Goal: Task Accomplishment & Management: Use online tool/utility

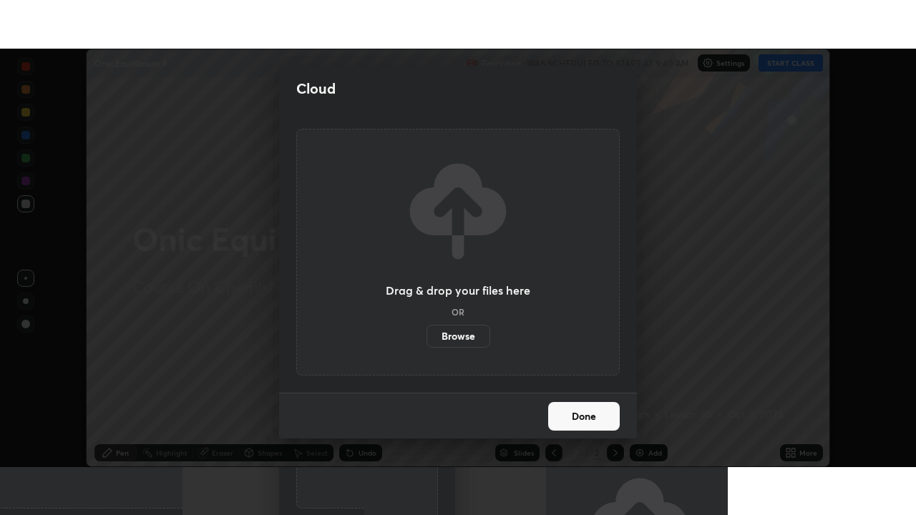
scroll to position [418, 916]
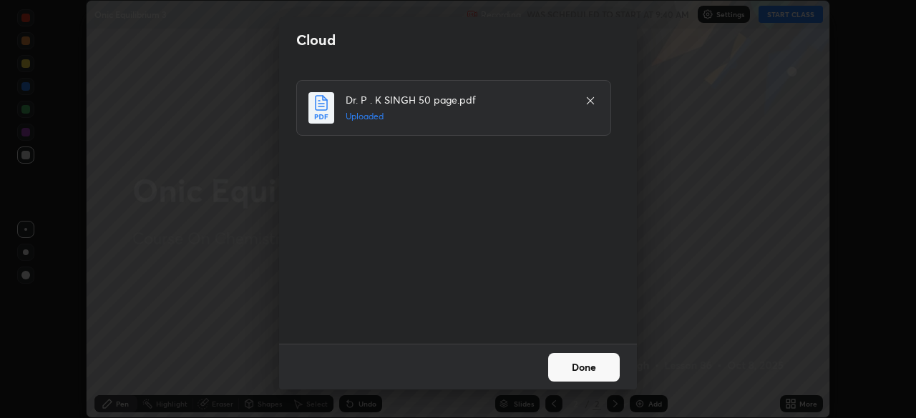
click at [578, 361] on button "Done" at bounding box center [584, 367] width 72 height 29
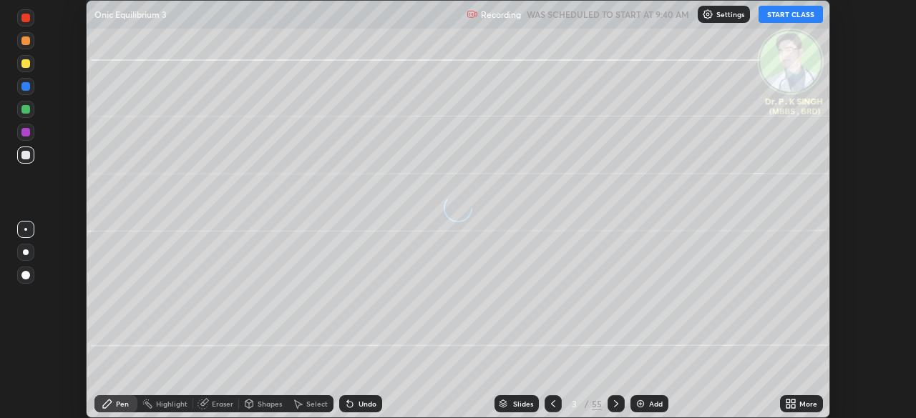
click at [793, 406] on icon at bounding box center [793, 407] width 4 height 4
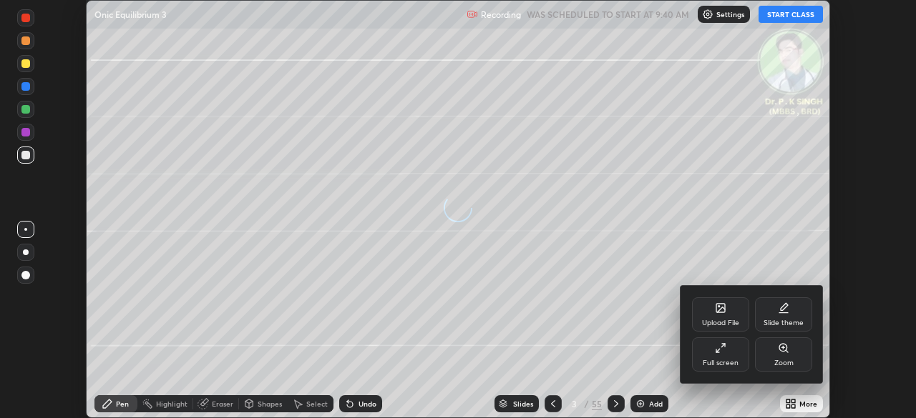
click at [735, 353] on div "Full screen" at bounding box center [720, 355] width 57 height 34
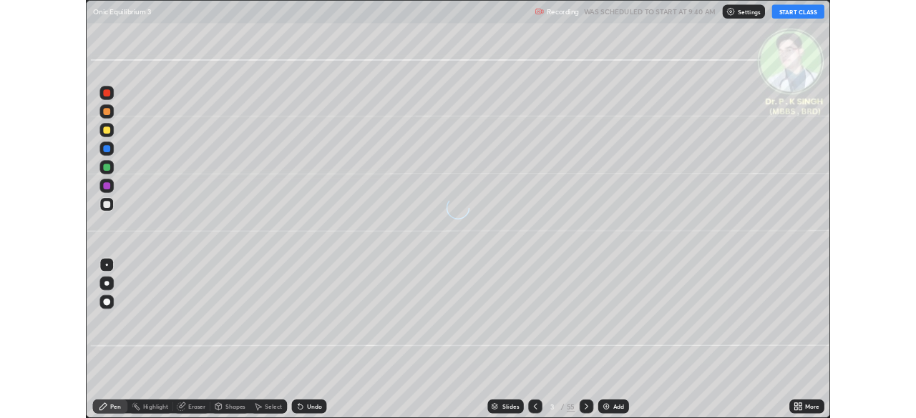
scroll to position [515, 916]
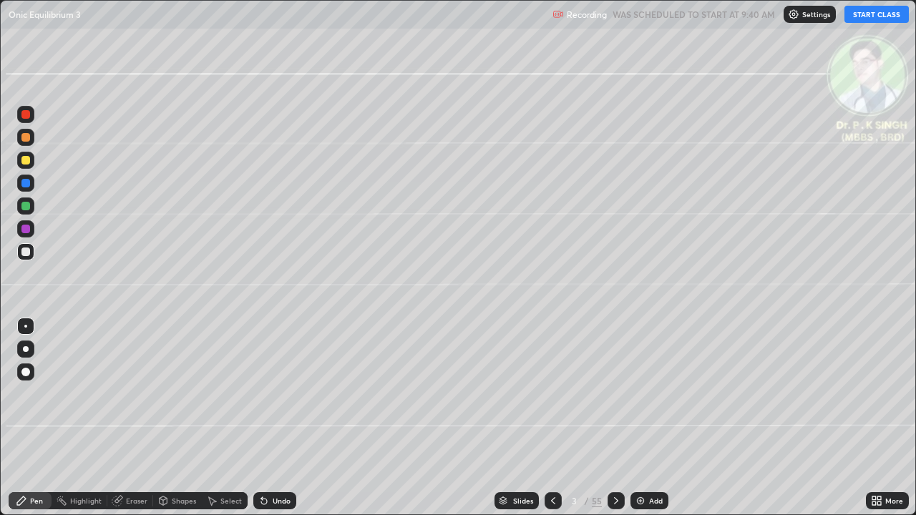
click at [866, 13] on button "START CLASS" at bounding box center [876, 14] width 64 height 17
click at [740, 418] on div "Slides 3 / 55 Add" at bounding box center [580, 500] width 569 height 29
click at [737, 418] on div "Slides 3 / 55 Add" at bounding box center [580, 500] width 569 height 29
click at [29, 206] on div at bounding box center [25, 206] width 9 height 9
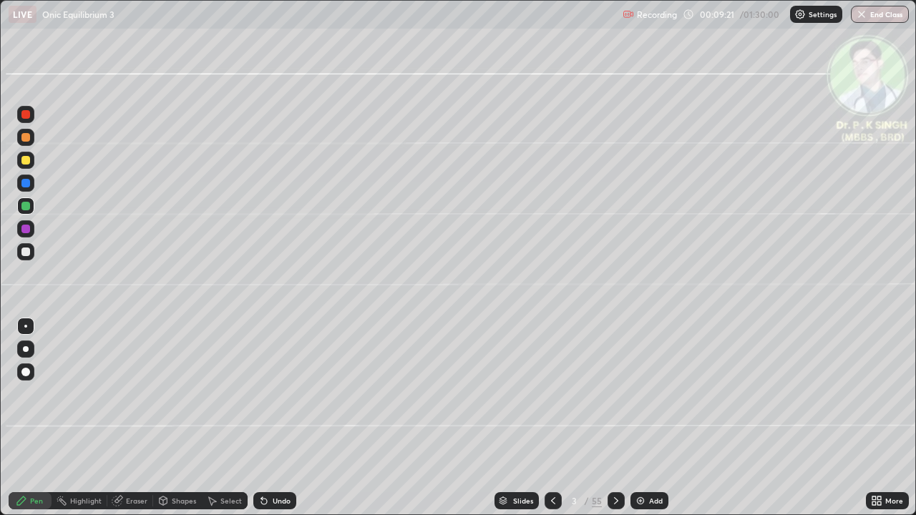
click at [33, 162] on div at bounding box center [25, 160] width 17 height 17
click at [119, 418] on div "Eraser" at bounding box center [130, 500] width 46 height 17
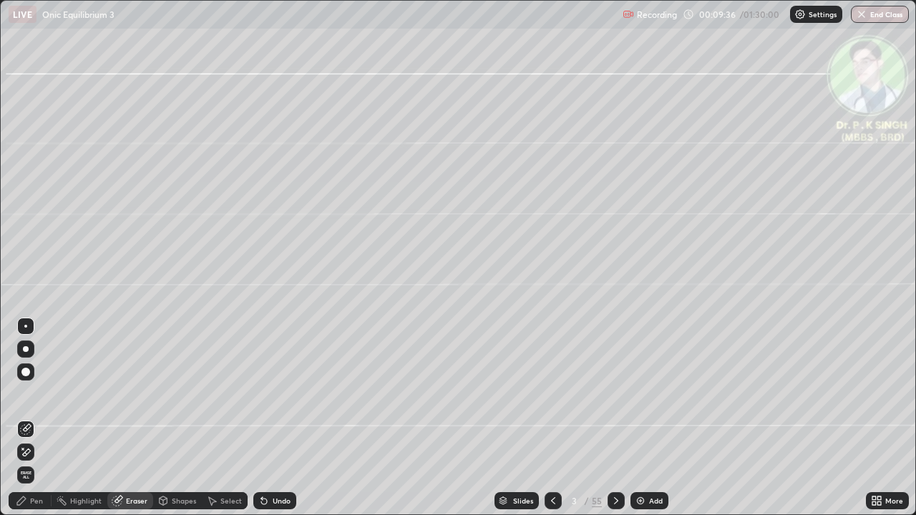
click at [25, 418] on icon at bounding box center [27, 451] width 8 height 7
click at [29, 418] on div "Pen" at bounding box center [30, 500] width 43 height 17
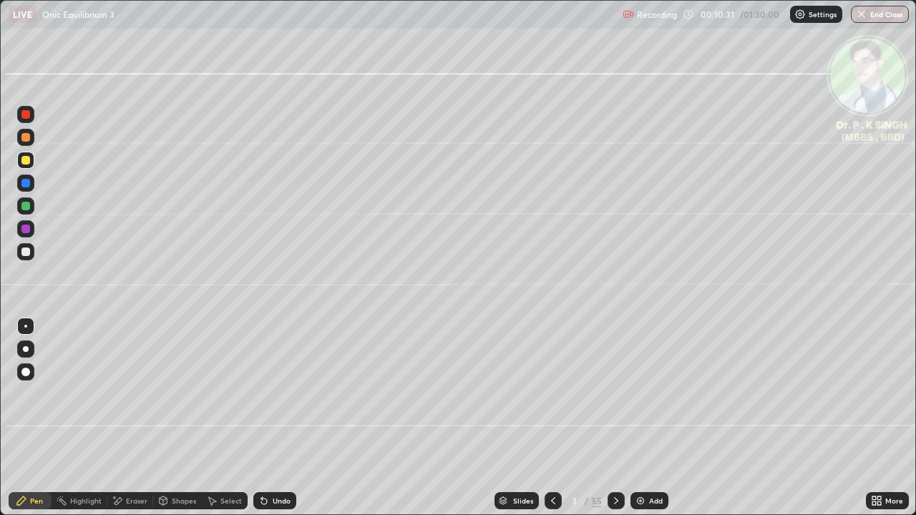
click at [614, 418] on icon at bounding box center [615, 500] width 11 height 11
click at [31, 207] on div at bounding box center [25, 205] width 17 height 17
click at [30, 158] on div at bounding box center [25, 160] width 17 height 17
click at [614, 418] on icon at bounding box center [615, 500] width 11 height 11
click at [24, 160] on div at bounding box center [25, 160] width 9 height 9
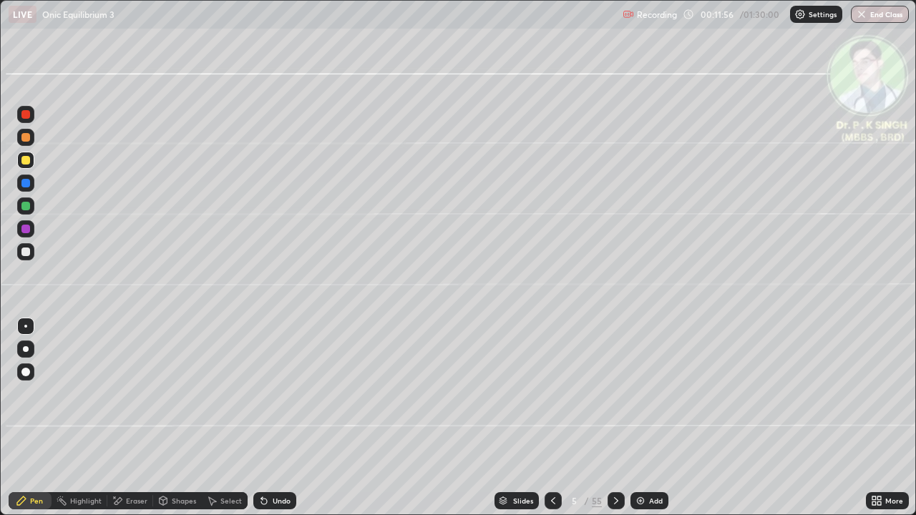
click at [31, 159] on div at bounding box center [25, 160] width 17 height 17
click at [616, 418] on div at bounding box center [615, 500] width 17 height 17
click at [28, 162] on div at bounding box center [25, 160] width 9 height 9
click at [614, 418] on div at bounding box center [615, 500] width 17 height 17
click at [551, 418] on icon at bounding box center [552, 500] width 11 height 11
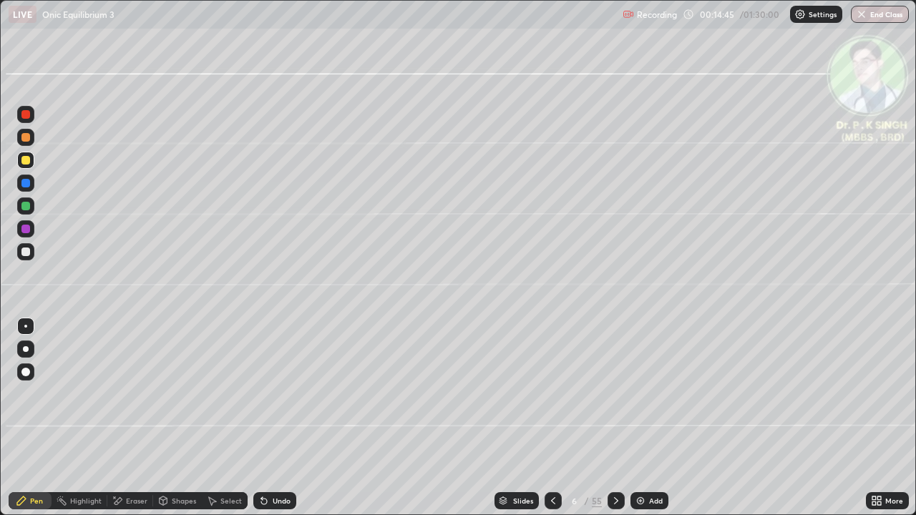
click at [550, 418] on icon at bounding box center [552, 500] width 11 height 11
click at [614, 418] on icon at bounding box center [615, 500] width 11 height 11
click at [612, 418] on div at bounding box center [615, 500] width 17 height 17
click at [557, 418] on icon at bounding box center [552, 500] width 11 height 11
click at [614, 418] on icon at bounding box center [615, 500] width 11 height 11
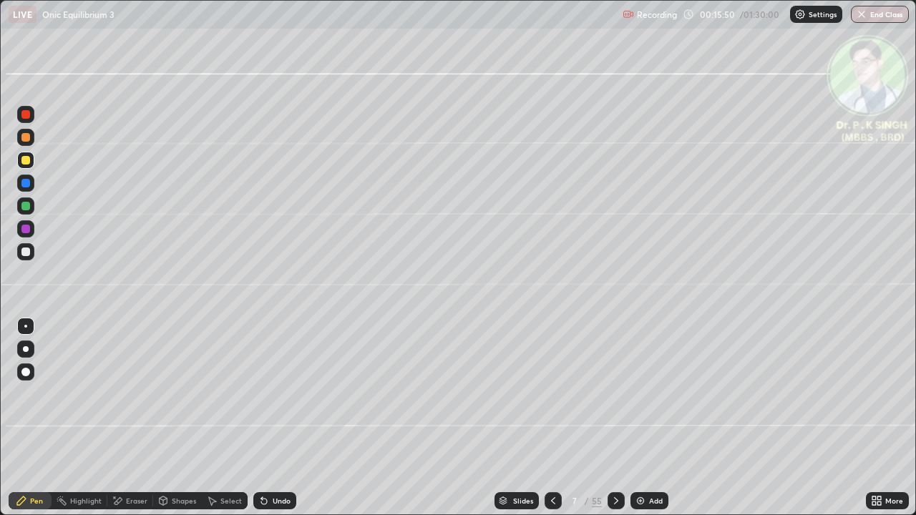
click at [614, 418] on icon at bounding box center [615, 500] width 11 height 11
click at [611, 418] on div at bounding box center [615, 500] width 17 height 17
click at [612, 418] on icon at bounding box center [615, 500] width 11 height 11
click at [551, 418] on icon at bounding box center [552, 500] width 11 height 11
click at [550, 418] on icon at bounding box center [552, 500] width 11 height 11
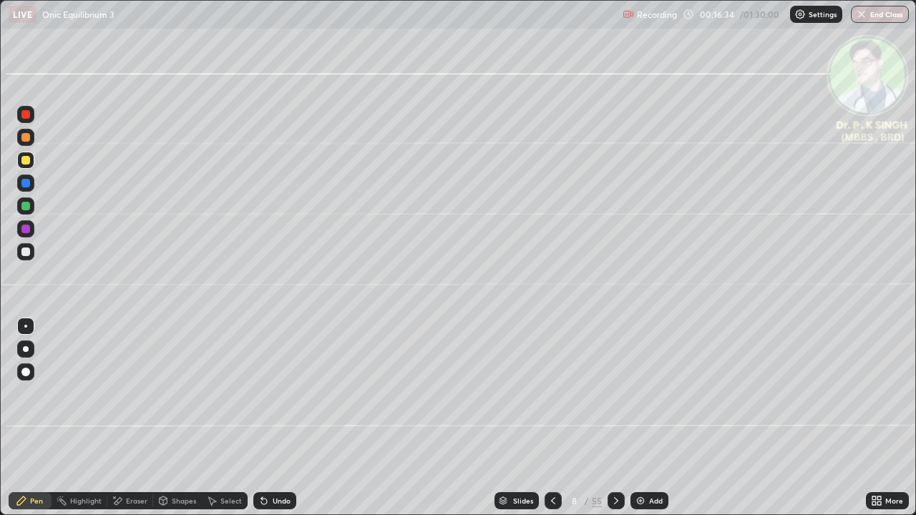
click at [614, 418] on icon at bounding box center [615, 500] width 11 height 11
click at [614, 418] on div at bounding box center [615, 500] width 17 height 29
click at [553, 418] on icon at bounding box center [552, 500] width 11 height 11
click at [551, 418] on icon at bounding box center [552, 500] width 11 height 11
click at [549, 418] on icon at bounding box center [552, 500] width 11 height 11
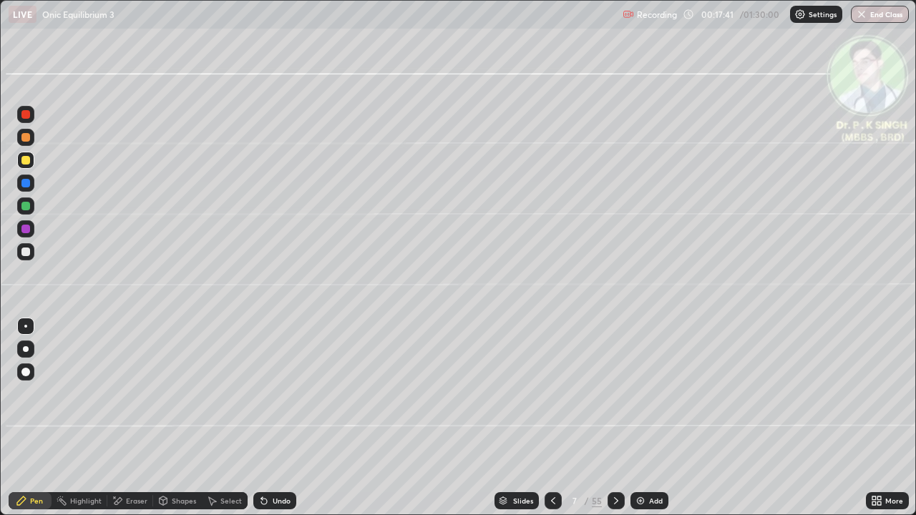
click at [547, 418] on icon at bounding box center [552, 500] width 11 height 11
click at [550, 418] on icon at bounding box center [552, 500] width 11 height 11
click at [609, 418] on div at bounding box center [615, 500] width 17 height 17
click at [617, 418] on div at bounding box center [615, 500] width 17 height 29
click at [614, 418] on icon at bounding box center [615, 500] width 11 height 11
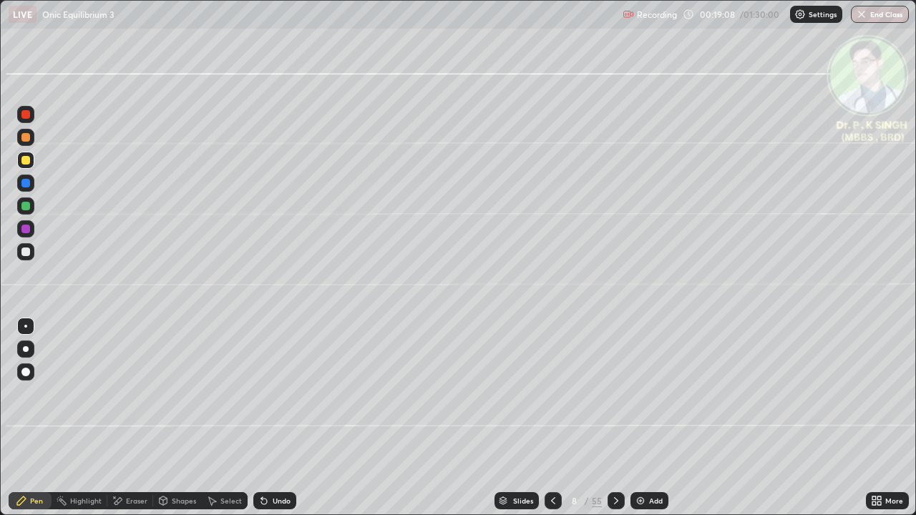
click at [555, 418] on icon at bounding box center [552, 500] width 11 height 11
click at [615, 418] on icon at bounding box center [615, 500] width 11 height 11
click at [614, 418] on icon at bounding box center [615, 500] width 11 height 11
click at [615, 418] on icon at bounding box center [615, 500] width 11 height 11
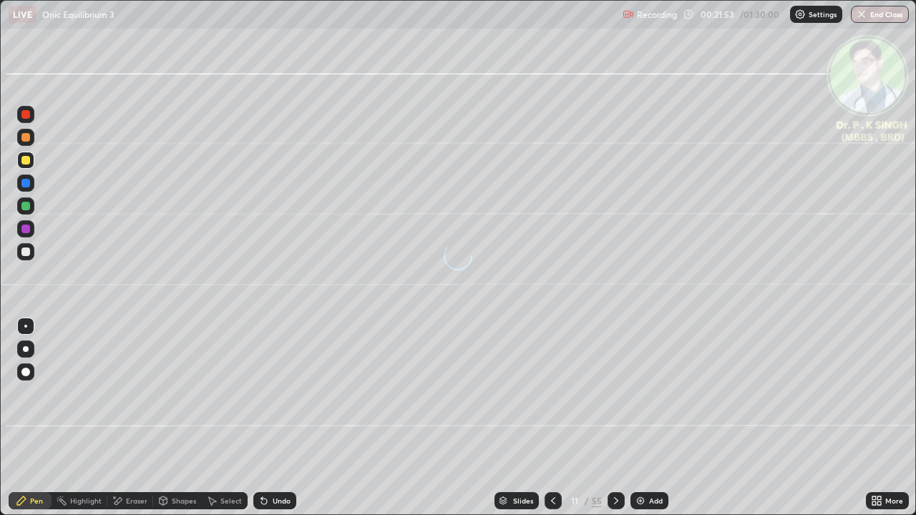
click at [31, 165] on div at bounding box center [25, 160] width 17 height 17
click at [551, 418] on icon at bounding box center [552, 500] width 11 height 11
click at [615, 418] on icon at bounding box center [615, 500] width 11 height 11
click at [618, 418] on div at bounding box center [615, 500] width 17 height 17
click at [35, 161] on div at bounding box center [25, 160] width 23 height 23
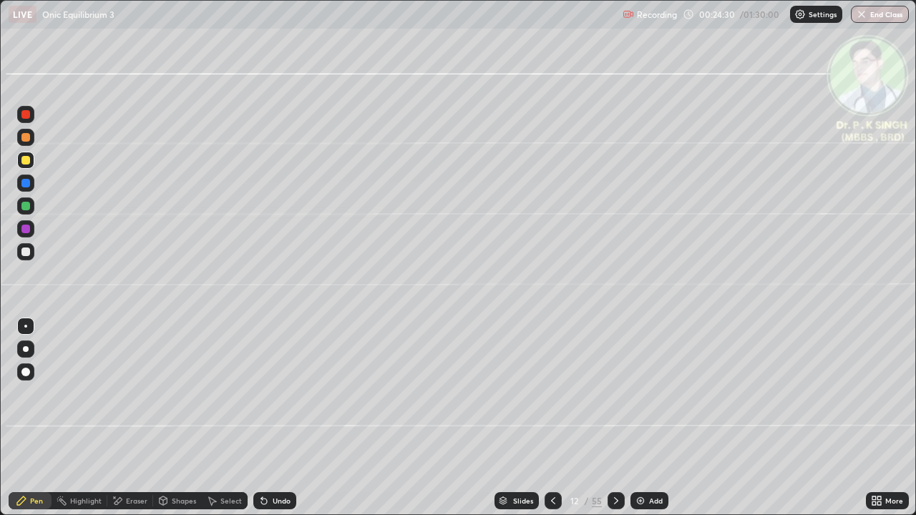
click at [117, 418] on icon at bounding box center [117, 501] width 11 height 12
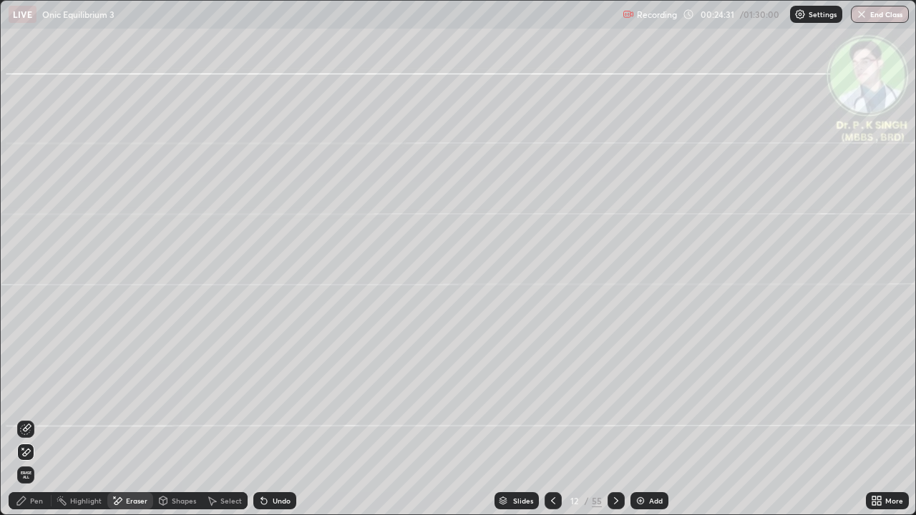
click at [29, 418] on icon at bounding box center [25, 452] width 11 height 12
click at [30, 418] on div "Pen" at bounding box center [36, 500] width 13 height 7
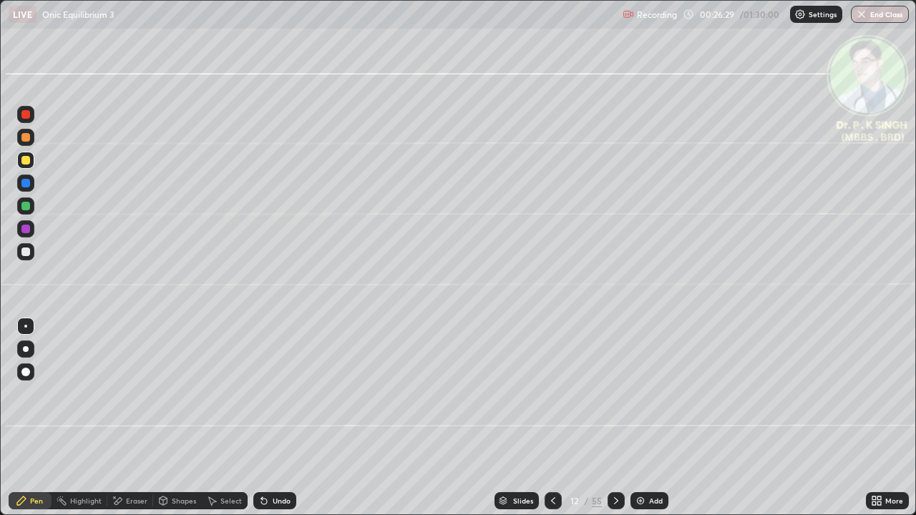
click at [551, 418] on icon at bounding box center [552, 500] width 11 height 11
click at [614, 418] on div at bounding box center [615, 500] width 17 height 17
click at [615, 418] on div at bounding box center [615, 500] width 17 height 17
click at [618, 418] on icon at bounding box center [615, 500] width 11 height 11
click at [29, 186] on div at bounding box center [25, 183] width 9 height 9
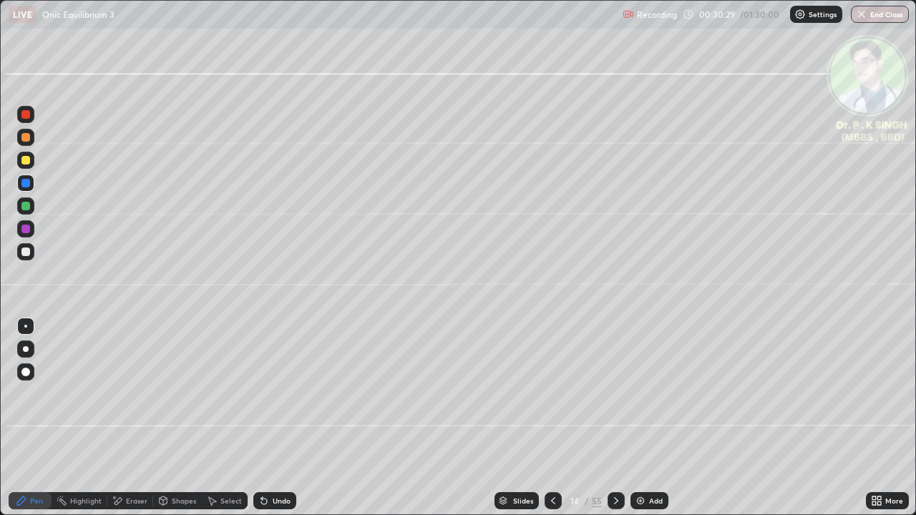
click at [30, 164] on div at bounding box center [25, 160] width 17 height 17
click at [614, 418] on icon at bounding box center [615, 500] width 11 height 11
click at [553, 418] on icon at bounding box center [552, 500] width 11 height 11
click at [613, 418] on icon at bounding box center [615, 500] width 11 height 11
click at [614, 418] on icon at bounding box center [615, 500] width 11 height 11
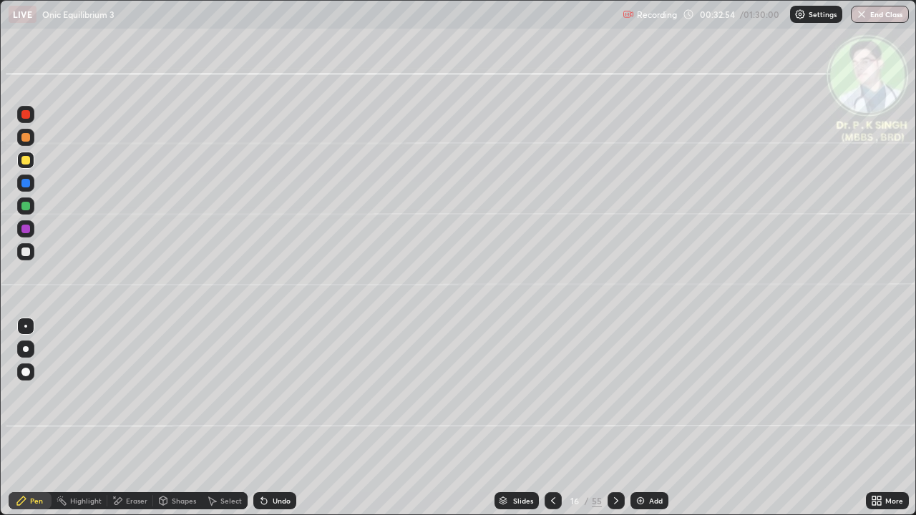
click at [30, 209] on div at bounding box center [25, 205] width 17 height 17
click at [109, 418] on div "Eraser" at bounding box center [130, 500] width 46 height 17
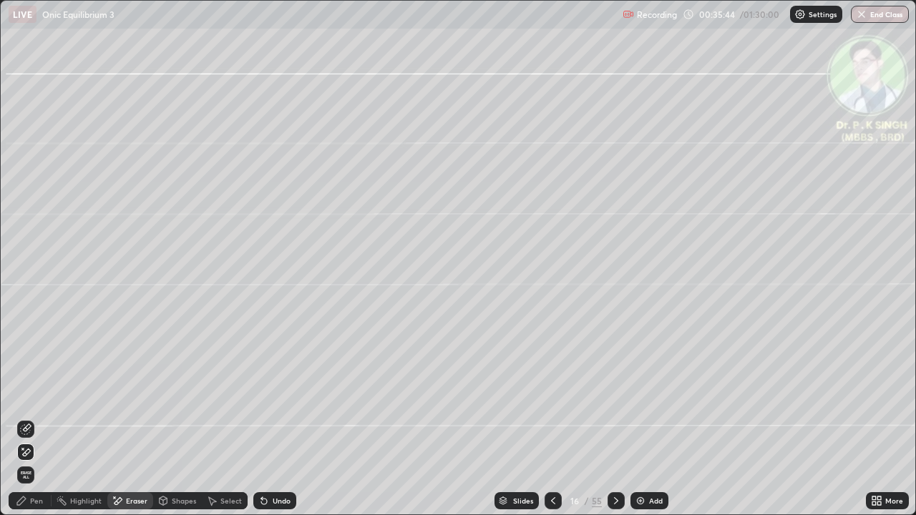
click at [34, 418] on div at bounding box center [25, 451] width 17 height 17
click at [16, 418] on div at bounding box center [25, 452] width 23 height 23
click at [25, 418] on icon at bounding box center [25, 428] width 11 height 11
click at [31, 418] on div "Pen" at bounding box center [36, 500] width 13 height 7
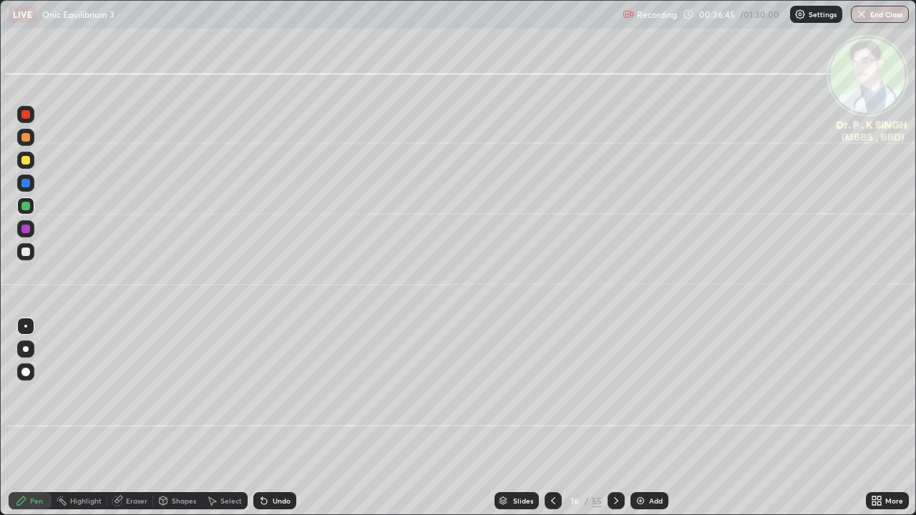
click at [29, 159] on div at bounding box center [25, 160] width 9 height 9
click at [614, 418] on icon at bounding box center [615, 500] width 11 height 11
click at [29, 206] on div at bounding box center [25, 206] width 9 height 9
click at [29, 207] on div at bounding box center [25, 206] width 9 height 9
click at [29, 165] on div at bounding box center [25, 160] width 17 height 17
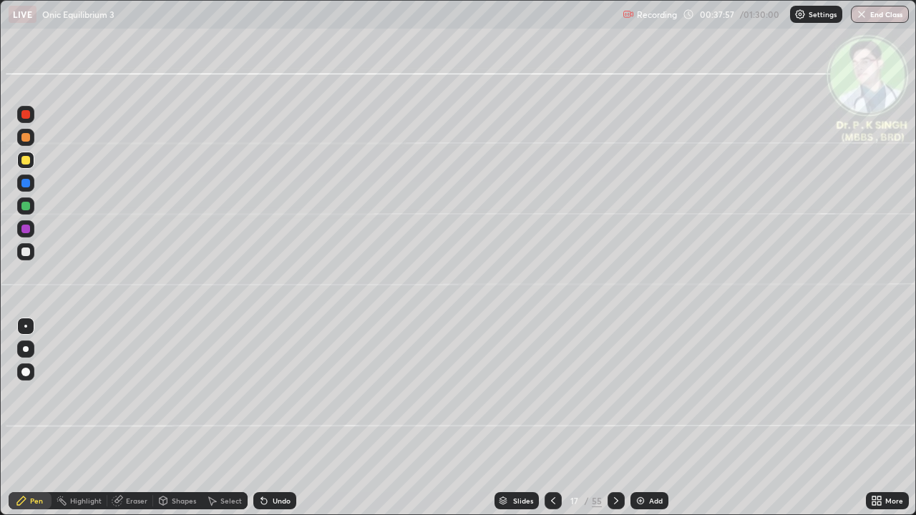
click at [33, 163] on div at bounding box center [25, 160] width 17 height 17
click at [663, 418] on div "Add" at bounding box center [649, 500] width 38 height 17
click at [550, 418] on div at bounding box center [552, 500] width 17 height 17
click at [31, 162] on div at bounding box center [25, 160] width 17 height 17
click at [610, 418] on icon at bounding box center [615, 500] width 11 height 11
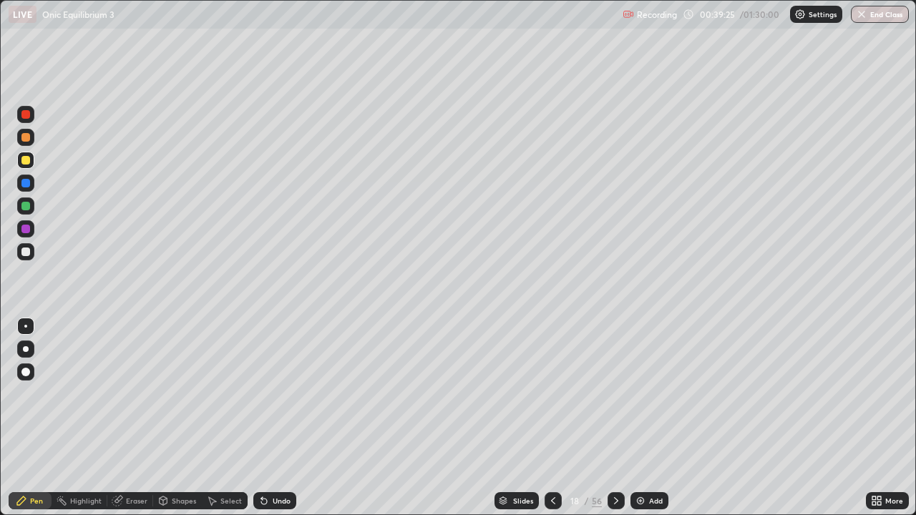
click at [551, 418] on icon at bounding box center [552, 500] width 11 height 11
click at [614, 418] on icon at bounding box center [615, 500] width 11 height 11
click at [29, 207] on div at bounding box center [25, 206] width 9 height 9
click at [29, 162] on div at bounding box center [25, 160] width 9 height 9
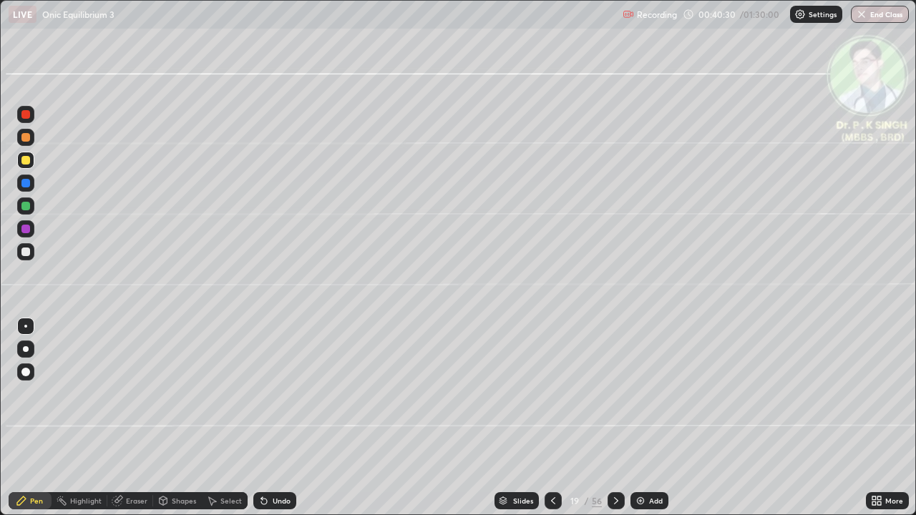
click at [614, 418] on icon at bounding box center [615, 500] width 11 height 11
click at [25, 163] on div at bounding box center [25, 160] width 9 height 9
click at [549, 418] on icon at bounding box center [552, 500] width 11 height 11
click at [613, 418] on icon at bounding box center [615, 500] width 11 height 11
click at [28, 162] on div at bounding box center [25, 160] width 9 height 9
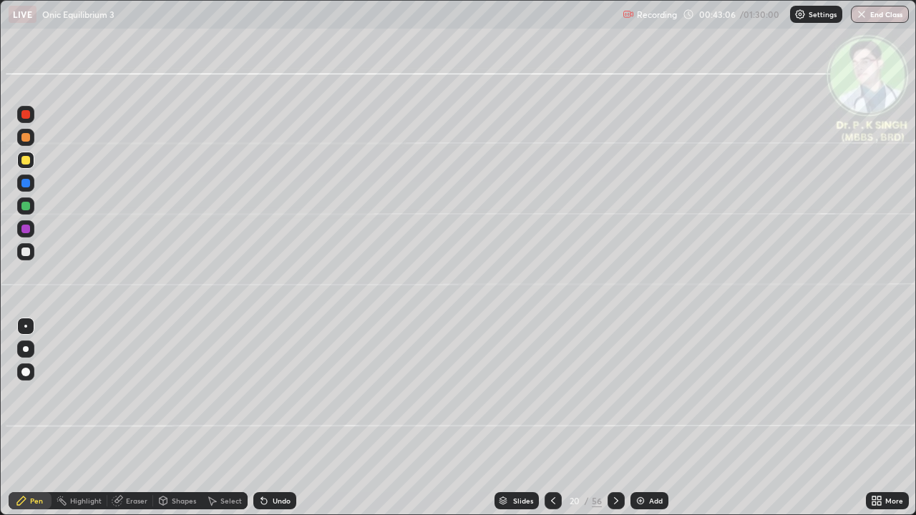
click at [121, 418] on icon at bounding box center [117, 500] width 11 height 11
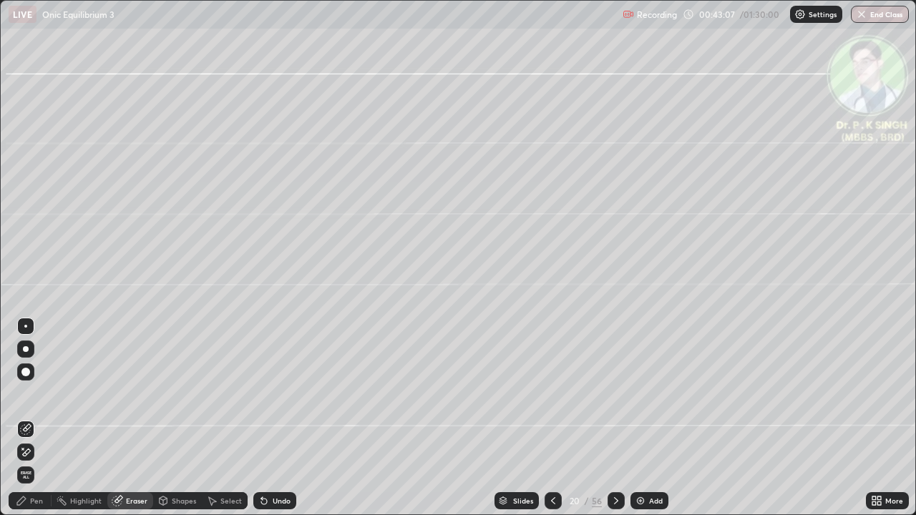
click at [28, 418] on icon at bounding box center [25, 452] width 11 height 12
click at [32, 418] on div "Pen" at bounding box center [36, 500] width 13 height 7
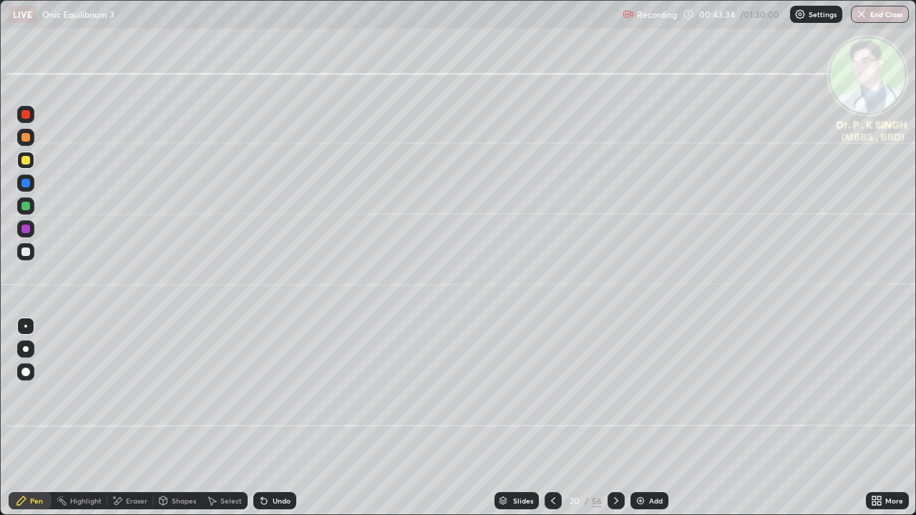
click at [616, 418] on icon at bounding box center [615, 500] width 11 height 11
click at [614, 418] on div at bounding box center [615, 500] width 17 height 17
click at [553, 418] on icon at bounding box center [552, 500] width 11 height 11
click at [551, 418] on icon at bounding box center [552, 500] width 11 height 11
click at [118, 418] on icon at bounding box center [118, 500] width 8 height 7
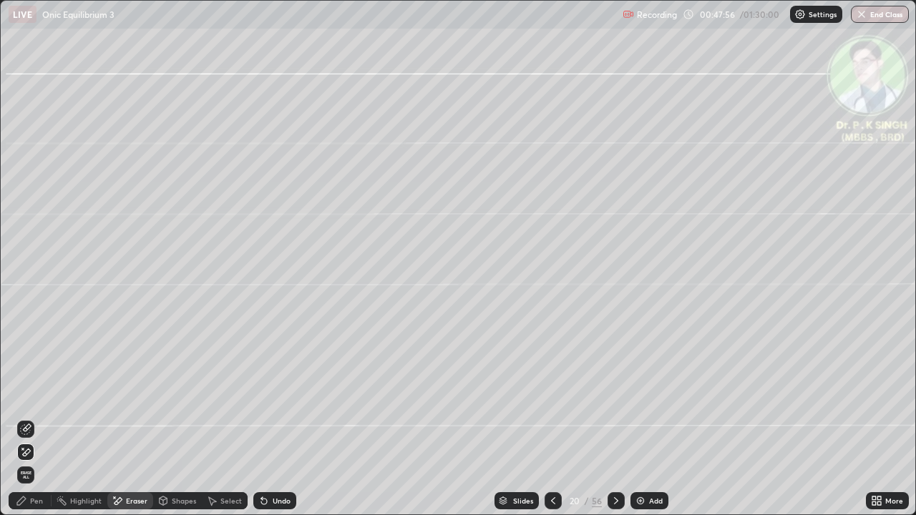
click at [28, 418] on icon at bounding box center [25, 428] width 11 height 11
click at [34, 418] on div "Pen" at bounding box center [36, 500] width 13 height 7
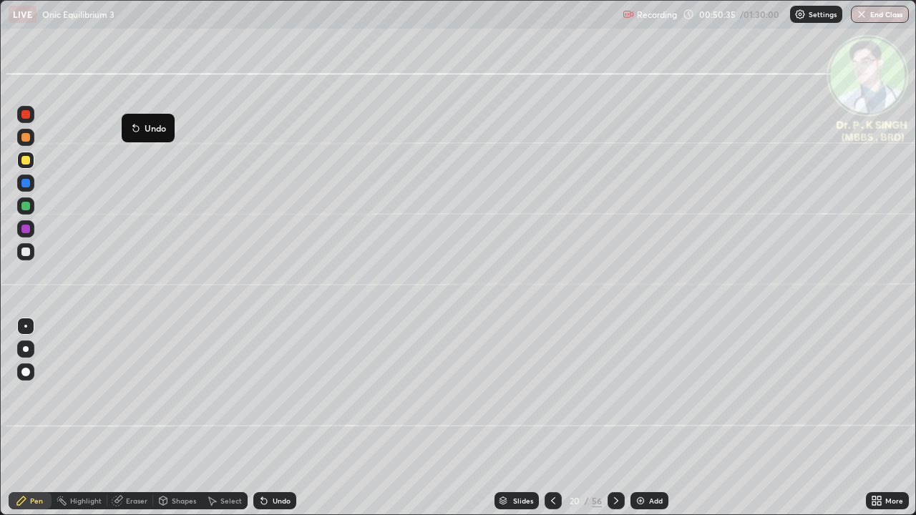
click at [617, 418] on icon at bounding box center [615, 500] width 11 height 11
click at [614, 418] on icon at bounding box center [615, 500] width 11 height 11
click at [113, 418] on icon at bounding box center [117, 500] width 11 height 11
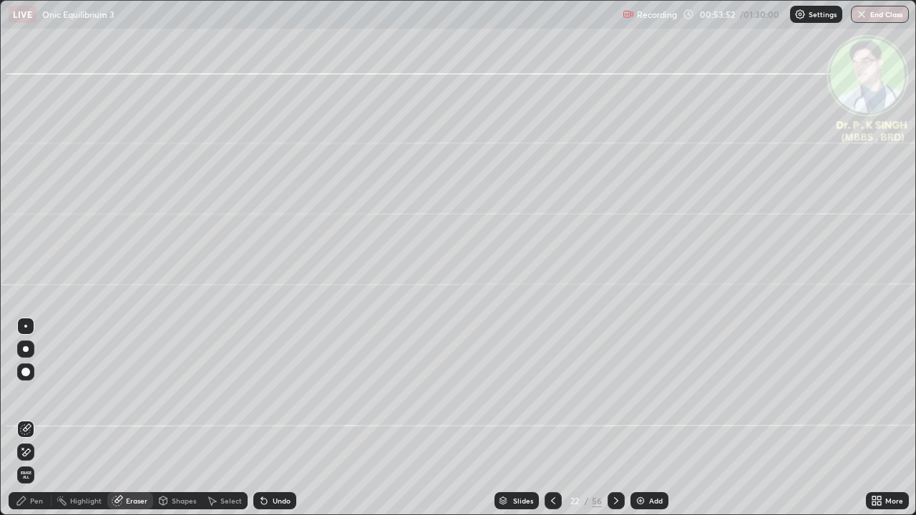
click at [26, 418] on span "Erase all" at bounding box center [26, 475] width 16 height 9
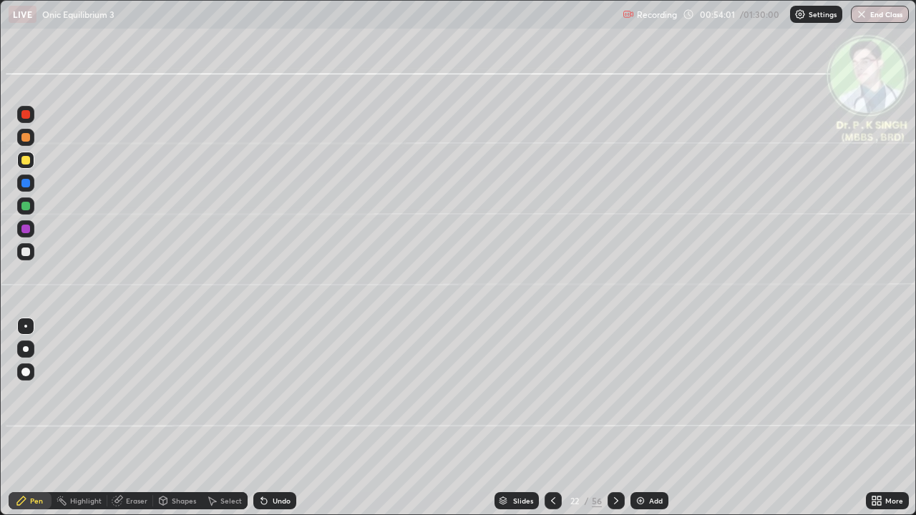
click at [31, 206] on div at bounding box center [25, 205] width 17 height 17
click at [24, 187] on div at bounding box center [25, 183] width 9 height 9
click at [26, 208] on div at bounding box center [25, 206] width 9 height 9
click at [27, 163] on div at bounding box center [25, 160] width 9 height 9
click at [26, 160] on div at bounding box center [25, 160] width 9 height 9
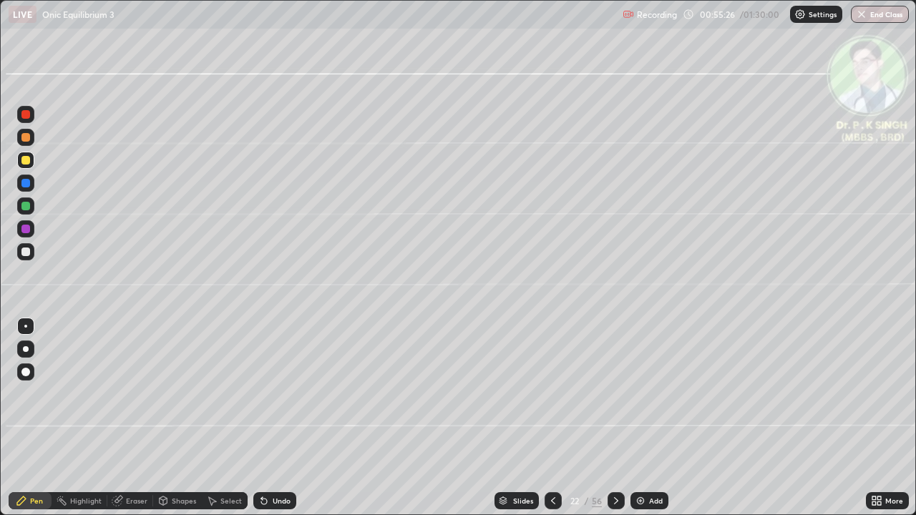
click at [607, 418] on div at bounding box center [615, 500] width 17 height 17
click at [28, 154] on div at bounding box center [25, 160] width 17 height 17
click at [114, 418] on icon at bounding box center [116, 500] width 9 height 9
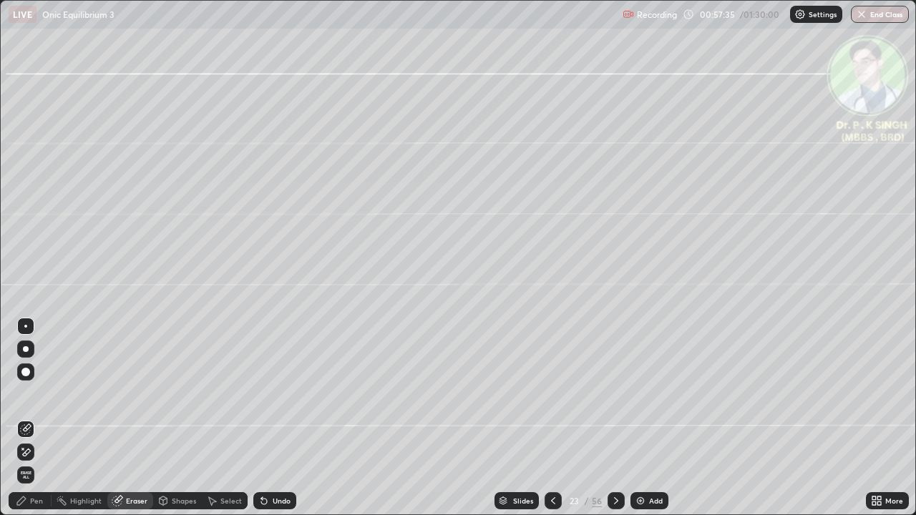
click at [29, 418] on icon at bounding box center [25, 452] width 11 height 12
click at [29, 418] on div "Pen" at bounding box center [30, 500] width 43 height 17
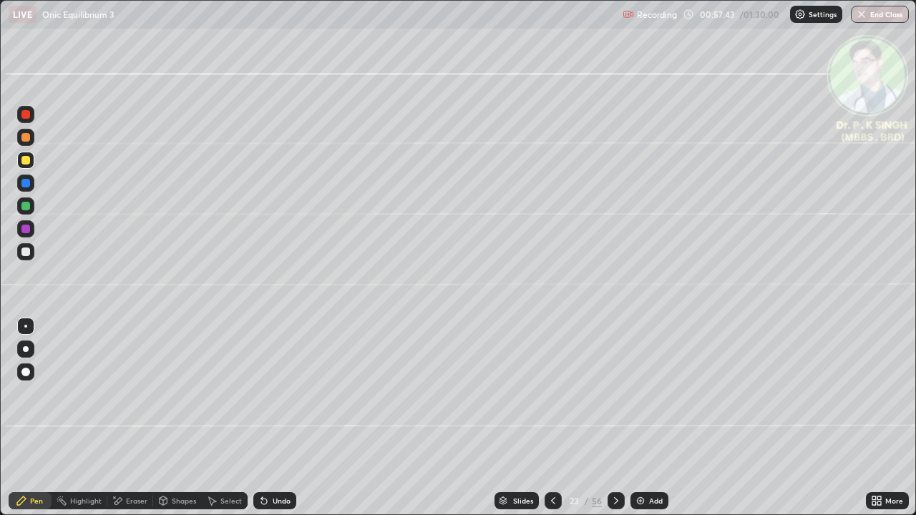
click at [612, 418] on icon at bounding box center [615, 500] width 11 height 11
click at [119, 418] on icon at bounding box center [118, 500] width 8 height 7
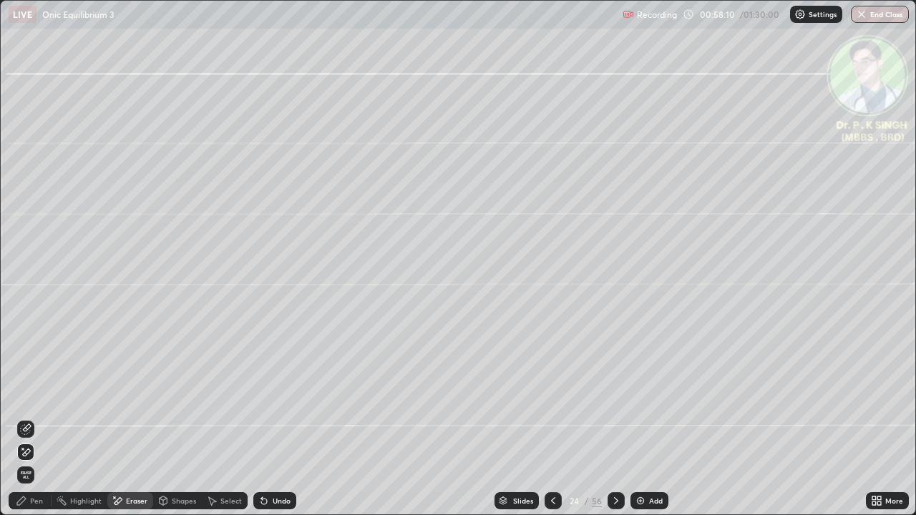
click at [32, 418] on span "Erase all" at bounding box center [26, 475] width 16 height 9
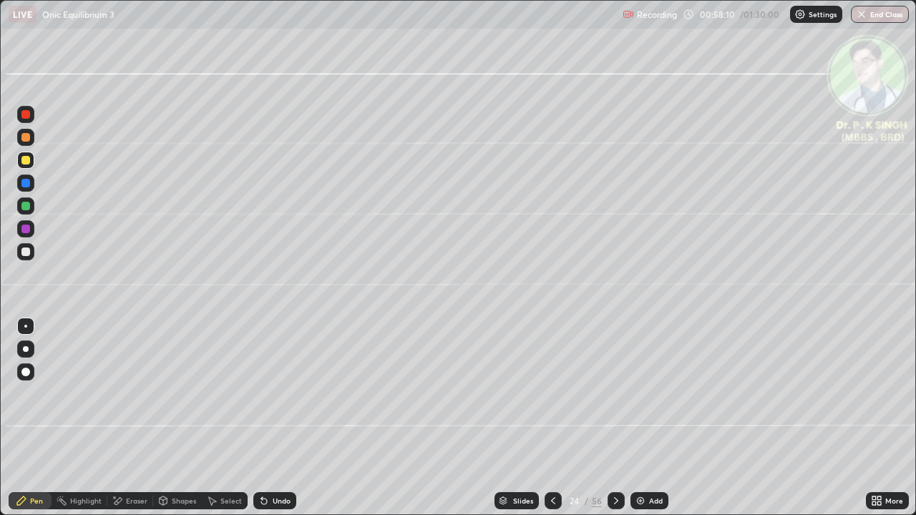
click at [33, 418] on div "Pen" at bounding box center [36, 500] width 13 height 7
click at [551, 418] on icon at bounding box center [552, 500] width 11 height 11
click at [614, 418] on icon at bounding box center [615, 500] width 11 height 11
click at [613, 418] on div at bounding box center [615, 500] width 17 height 29
click at [555, 418] on div at bounding box center [552, 500] width 17 height 17
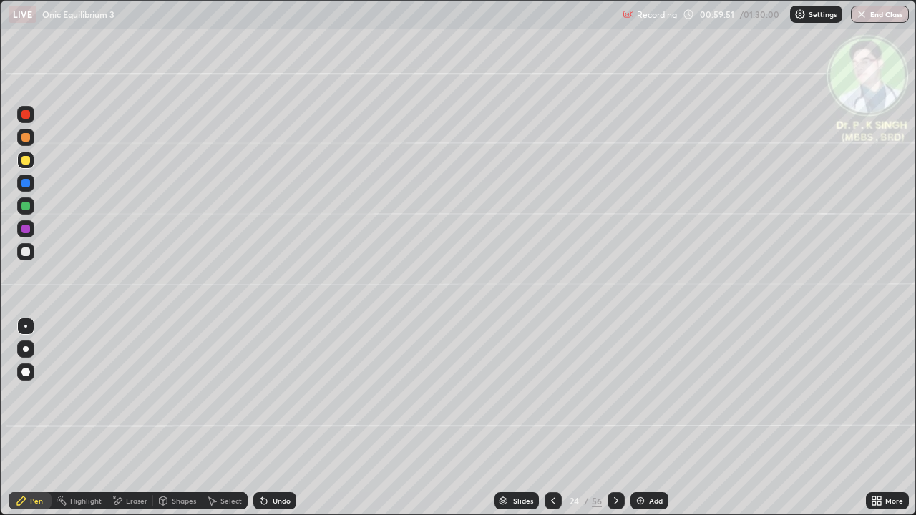
click at [549, 418] on div at bounding box center [552, 500] width 17 height 29
click at [614, 418] on icon at bounding box center [616, 500] width 4 height 7
click at [613, 418] on icon at bounding box center [615, 500] width 11 height 11
click at [549, 418] on div at bounding box center [552, 500] width 17 height 17
click at [611, 418] on div at bounding box center [615, 500] width 17 height 17
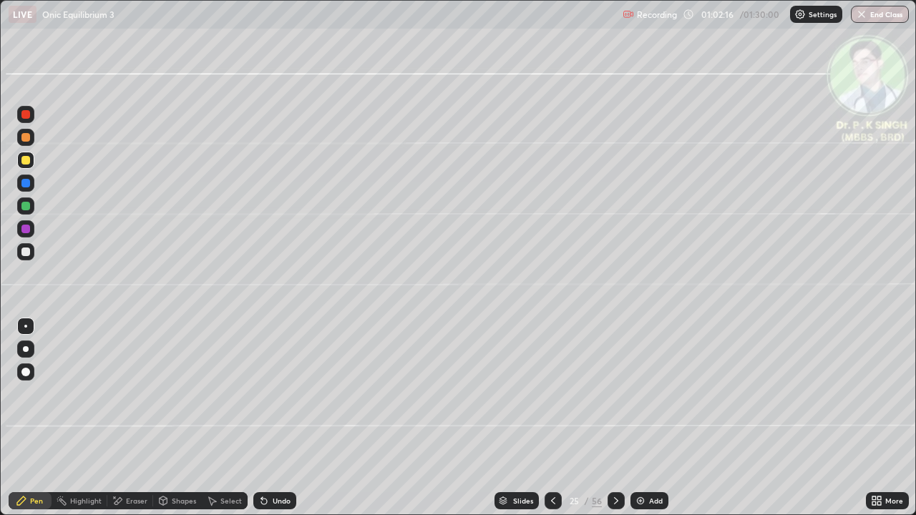
click at [607, 418] on div at bounding box center [615, 500] width 17 height 29
click at [31, 184] on div at bounding box center [25, 183] width 17 height 17
click at [32, 162] on div at bounding box center [25, 160] width 17 height 17
click at [118, 418] on icon at bounding box center [118, 500] width 8 height 7
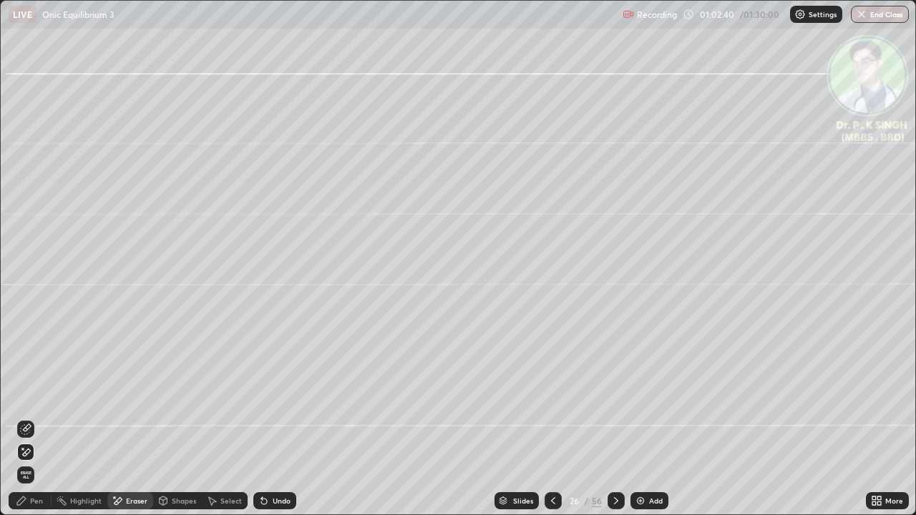
click at [33, 418] on div at bounding box center [25, 451] width 17 height 17
click at [32, 418] on div "Pen" at bounding box center [36, 500] width 13 height 7
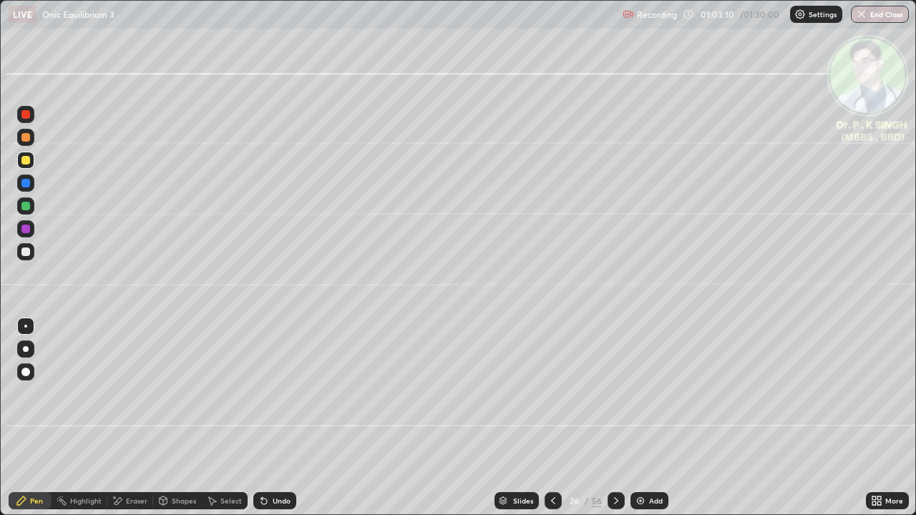
click at [29, 163] on div at bounding box center [25, 160] width 9 height 9
click at [615, 418] on icon at bounding box center [615, 500] width 11 height 11
click at [34, 205] on div at bounding box center [25, 205] width 17 height 17
click at [26, 162] on div at bounding box center [25, 160] width 9 height 9
click at [614, 418] on icon at bounding box center [615, 500] width 11 height 11
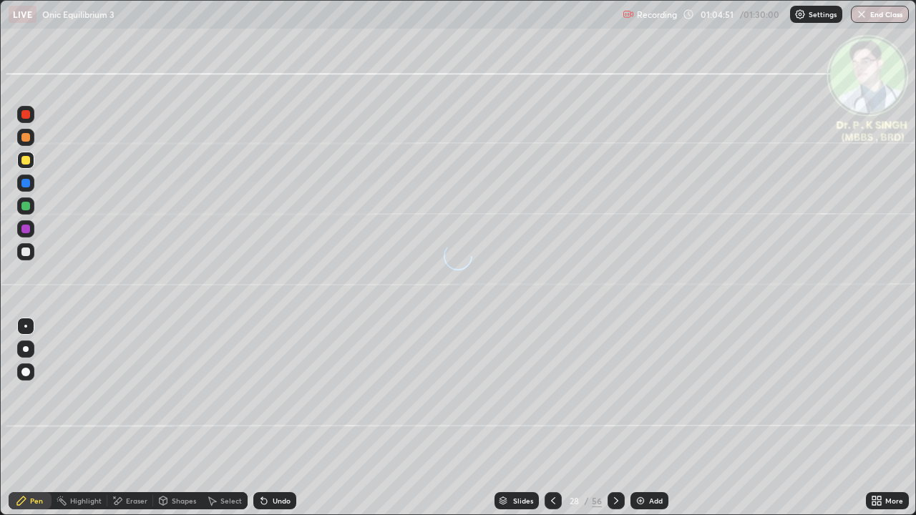
click at [27, 161] on div at bounding box center [25, 160] width 9 height 9
click at [613, 418] on icon at bounding box center [615, 500] width 11 height 11
click at [27, 161] on div at bounding box center [25, 160] width 9 height 9
click at [610, 418] on icon at bounding box center [615, 500] width 11 height 11
click at [26, 162] on div at bounding box center [25, 160] width 9 height 9
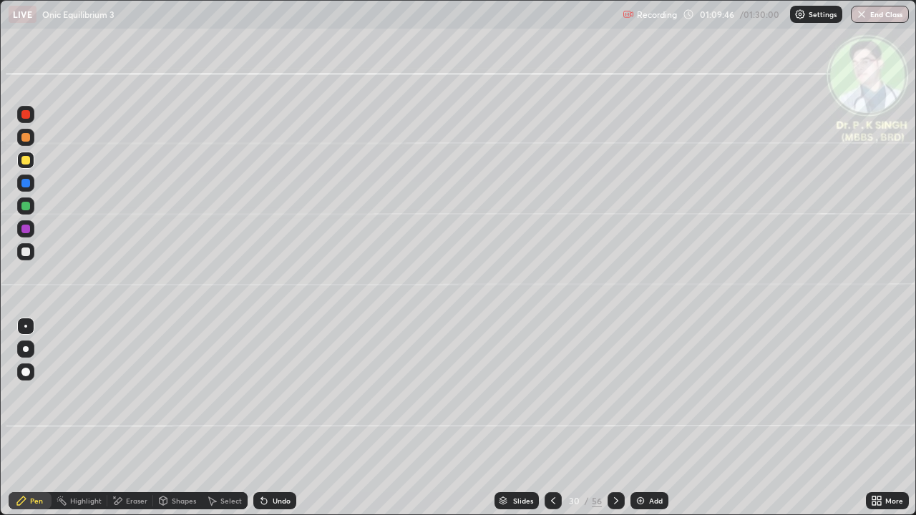
click at [616, 418] on icon at bounding box center [615, 500] width 11 height 11
click at [28, 208] on div at bounding box center [25, 206] width 9 height 9
click at [615, 418] on icon at bounding box center [615, 500] width 11 height 11
click at [29, 158] on div at bounding box center [25, 160] width 9 height 9
click at [29, 160] on div at bounding box center [25, 160] width 9 height 9
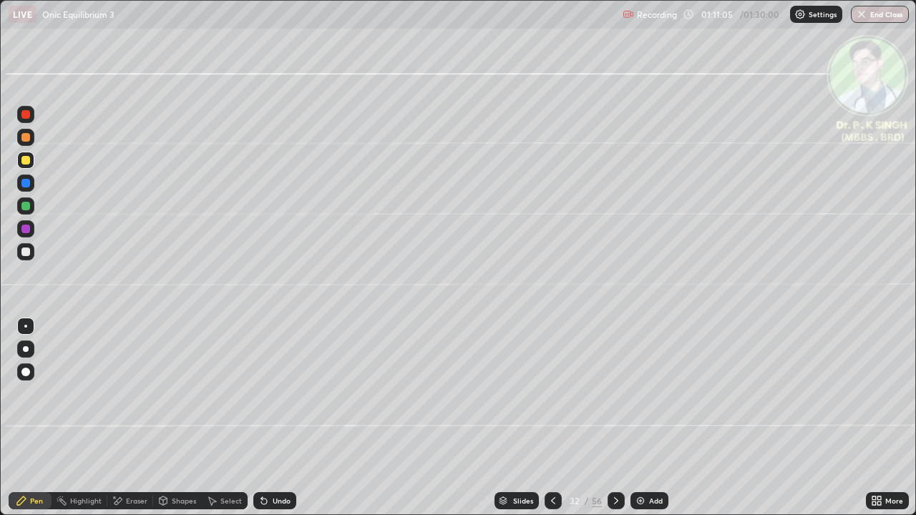
click at [117, 418] on icon at bounding box center [118, 500] width 8 height 7
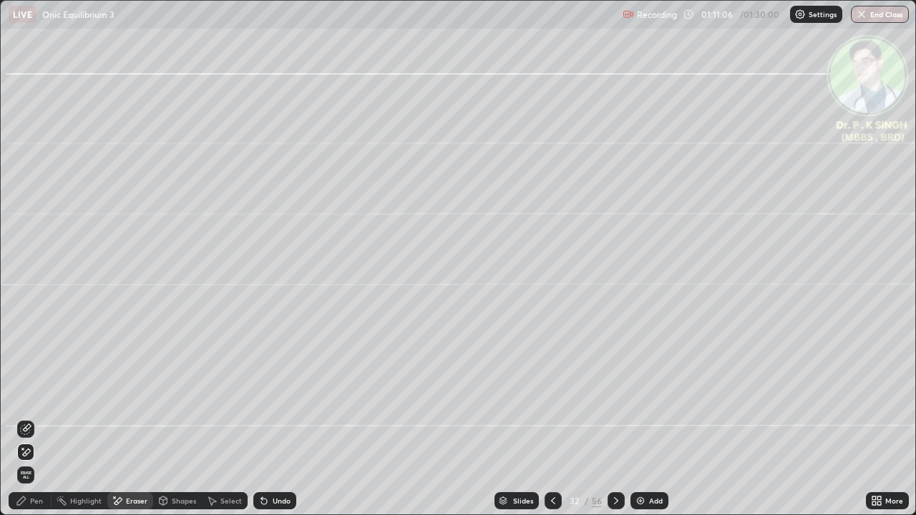
click at [28, 418] on div "Erase all" at bounding box center [25, 474] width 17 height 17
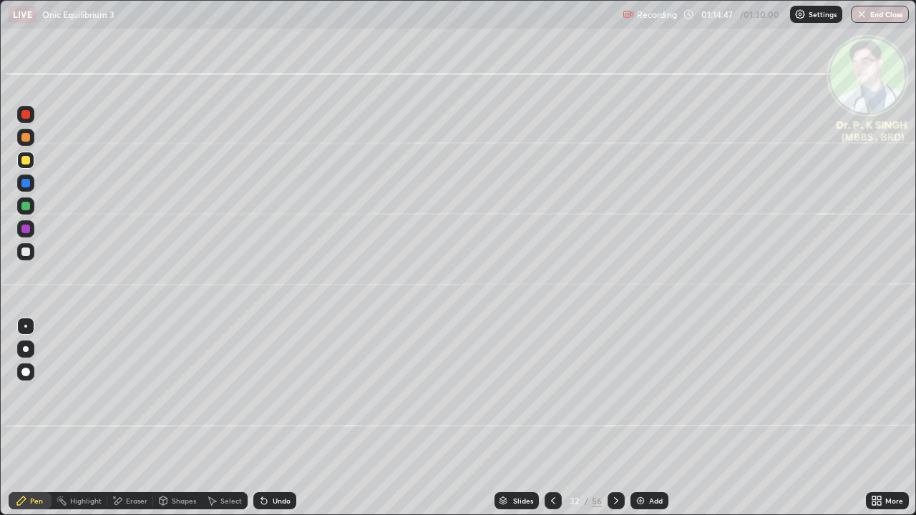
click at [393, 22] on div "LIVE Onic Equilibrium 3" at bounding box center [313, 14] width 608 height 29
click at [607, 418] on div at bounding box center [615, 500] width 17 height 29
click at [24, 163] on div at bounding box center [25, 160] width 9 height 9
click at [124, 418] on div "Eraser" at bounding box center [130, 500] width 46 height 17
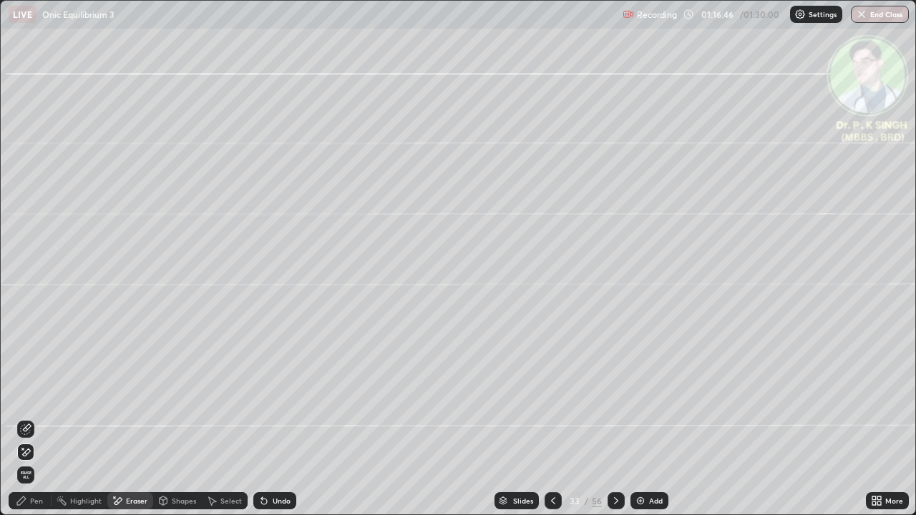
click at [30, 418] on span "Erase all" at bounding box center [26, 475] width 16 height 9
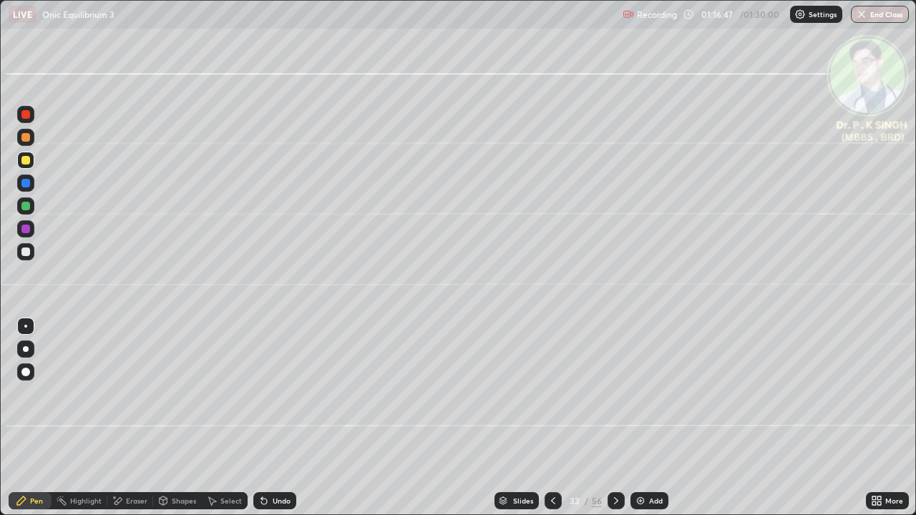
click at [36, 418] on div "Pen" at bounding box center [30, 500] width 43 height 17
click at [550, 418] on icon at bounding box center [552, 500] width 11 height 11
click at [616, 418] on icon at bounding box center [615, 500] width 11 height 11
click at [549, 418] on icon at bounding box center [552, 500] width 11 height 11
click at [612, 418] on icon at bounding box center [615, 500] width 11 height 11
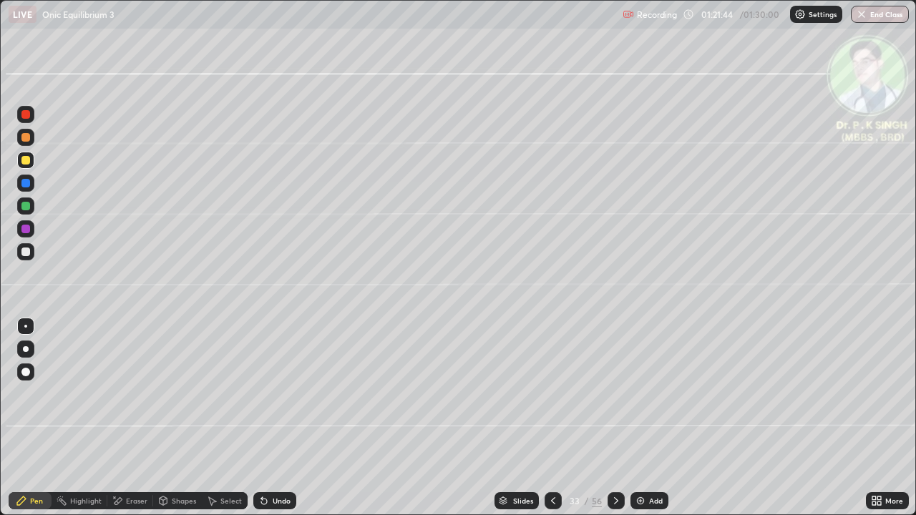
click at [551, 418] on icon at bounding box center [552, 500] width 11 height 11
click at [120, 418] on div "Eraser" at bounding box center [130, 500] width 46 height 17
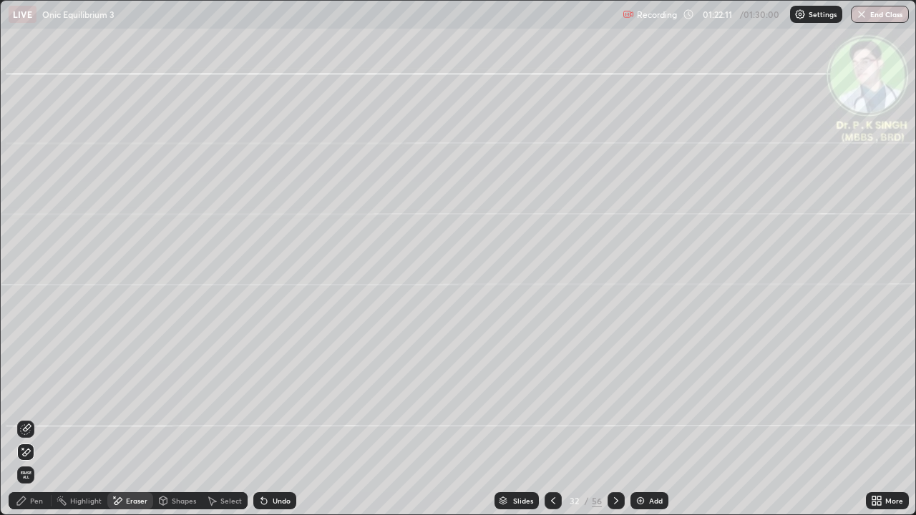
click at [614, 418] on icon at bounding box center [615, 500] width 11 height 11
click at [612, 418] on div at bounding box center [615, 500] width 17 height 17
click at [49, 418] on div "Pen" at bounding box center [30, 500] width 43 height 29
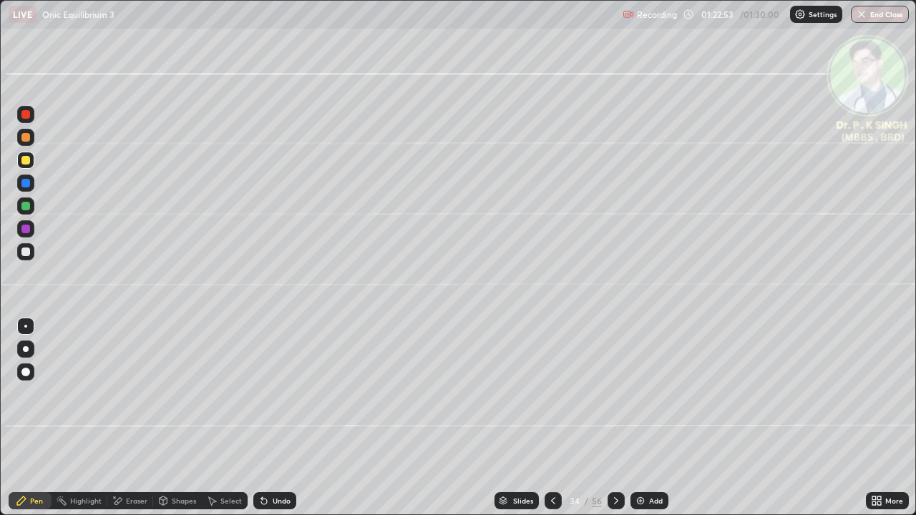
click at [617, 418] on icon at bounding box center [615, 500] width 11 height 11
click at [547, 418] on icon at bounding box center [552, 500] width 11 height 11
click at [28, 160] on div at bounding box center [25, 160] width 9 height 9
click at [873, 418] on icon at bounding box center [874, 498] width 4 height 4
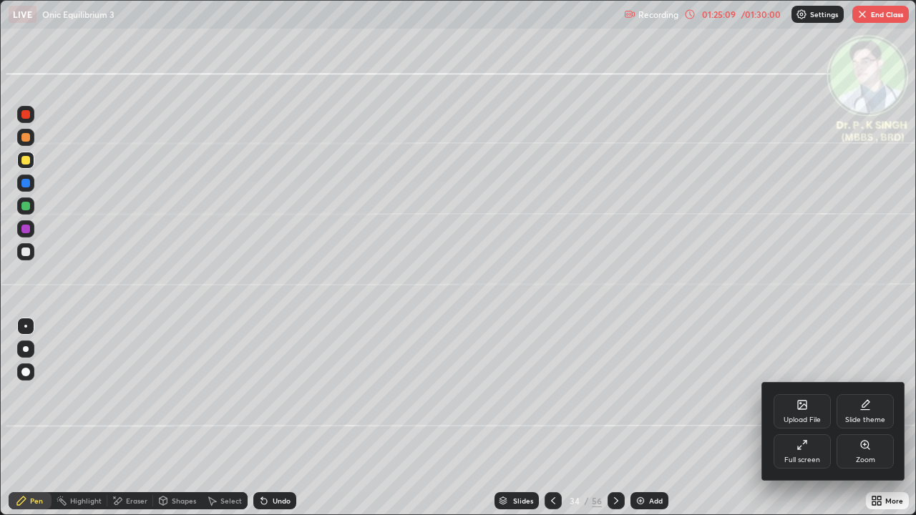
click at [812, 418] on div "Full screen" at bounding box center [802, 459] width 36 height 7
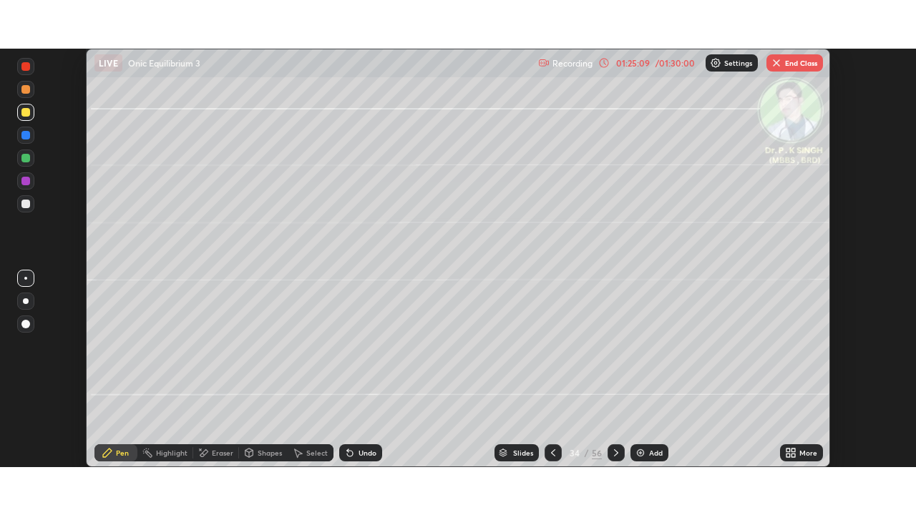
scroll to position [71109, 70612]
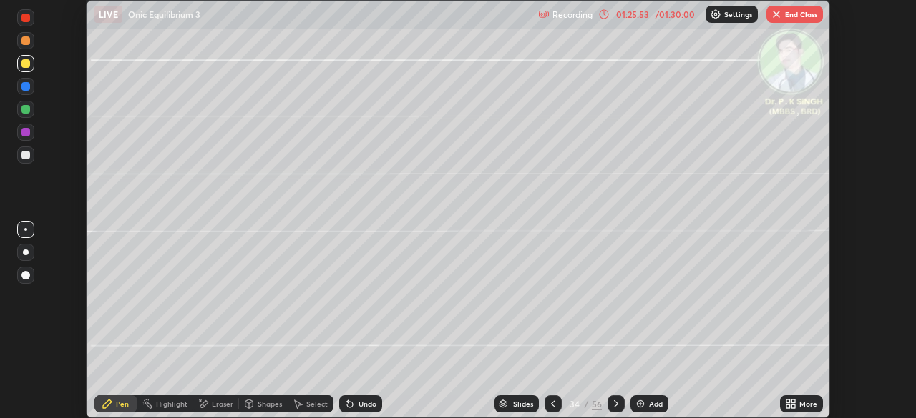
click at [676, 15] on div "/ 01:30:00" at bounding box center [674, 14] width 44 height 9
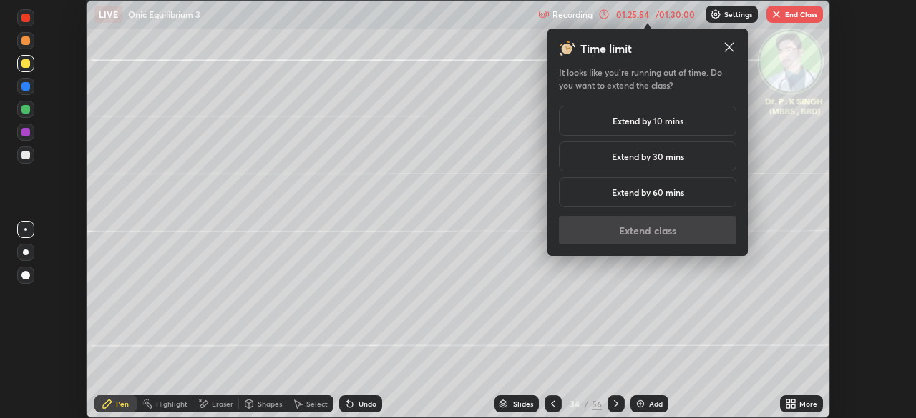
click at [667, 121] on h5 "Extend by 10 mins" at bounding box center [647, 120] width 71 height 13
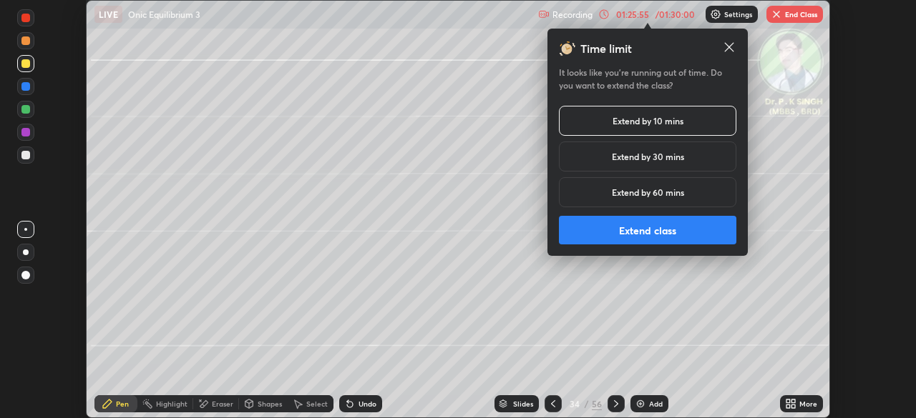
click at [670, 229] on button "Extend class" at bounding box center [647, 230] width 177 height 29
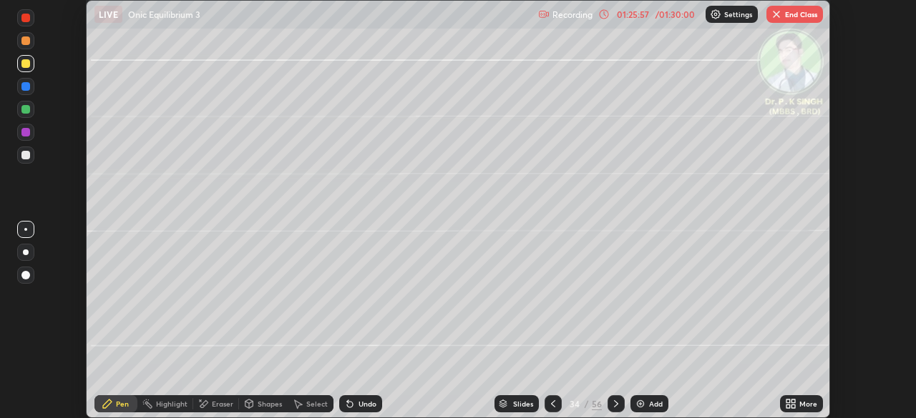
click at [793, 401] on icon at bounding box center [793, 402] width 4 height 4
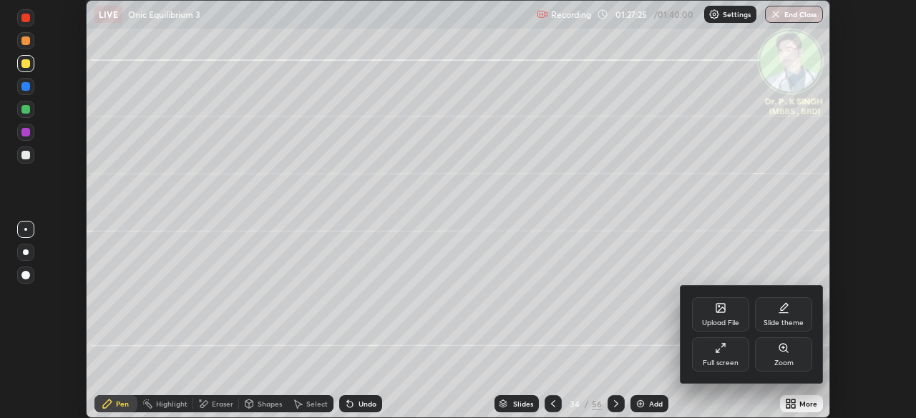
click at [713, 355] on div "Full screen" at bounding box center [720, 355] width 57 height 34
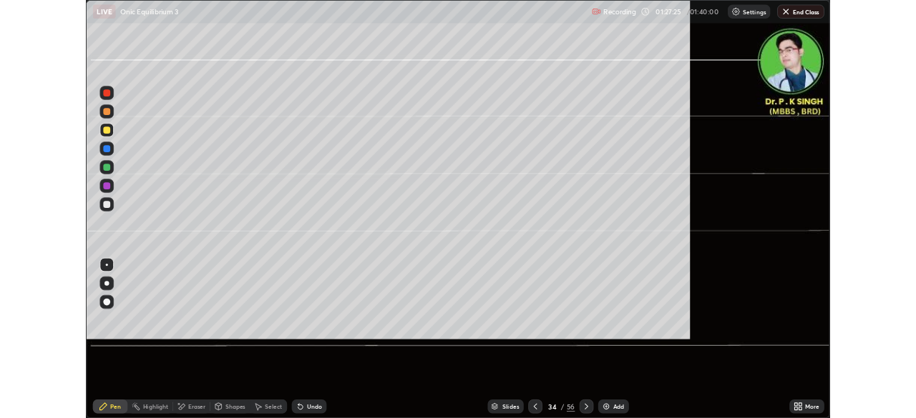
scroll to position [515, 916]
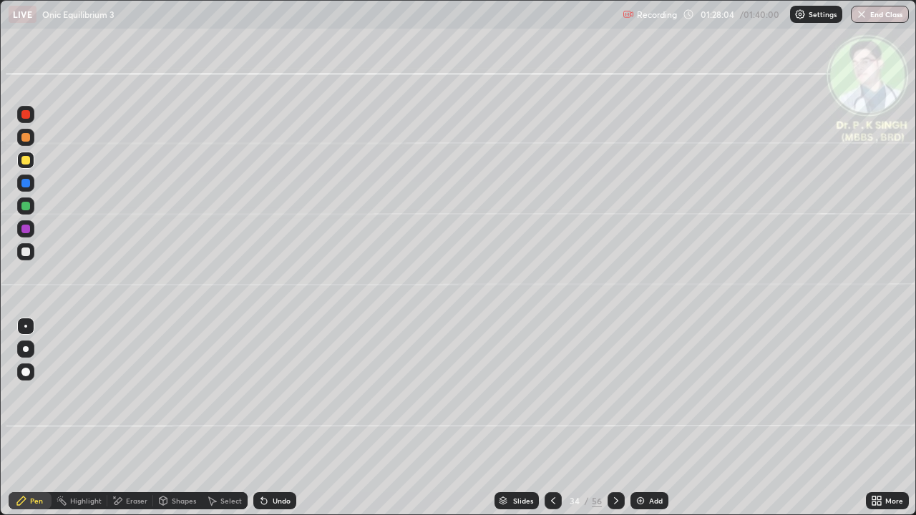
click at [551, 418] on icon at bounding box center [552, 500] width 11 height 11
click at [614, 418] on icon at bounding box center [615, 500] width 11 height 11
click at [616, 418] on icon at bounding box center [615, 500] width 11 height 11
click at [879, 17] on button "End Class" at bounding box center [879, 14] width 58 height 17
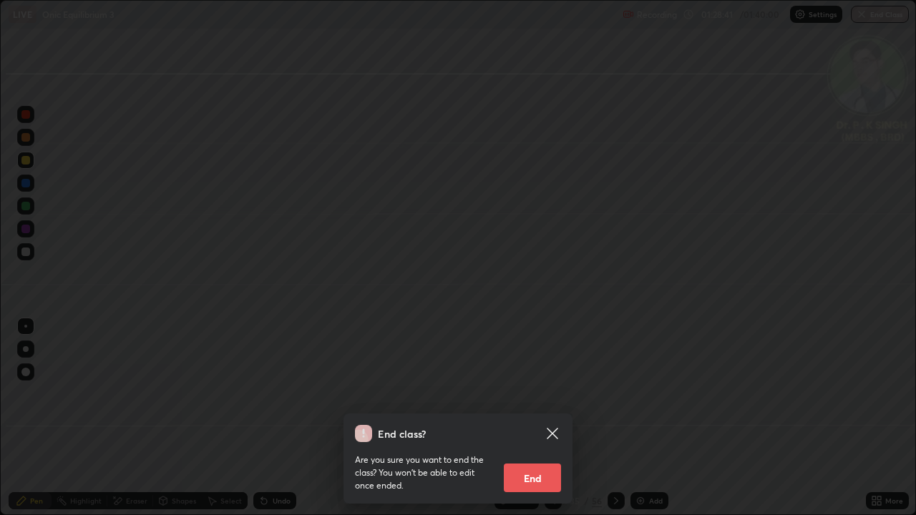
click at [550, 418] on button "End" at bounding box center [532, 477] width 57 height 29
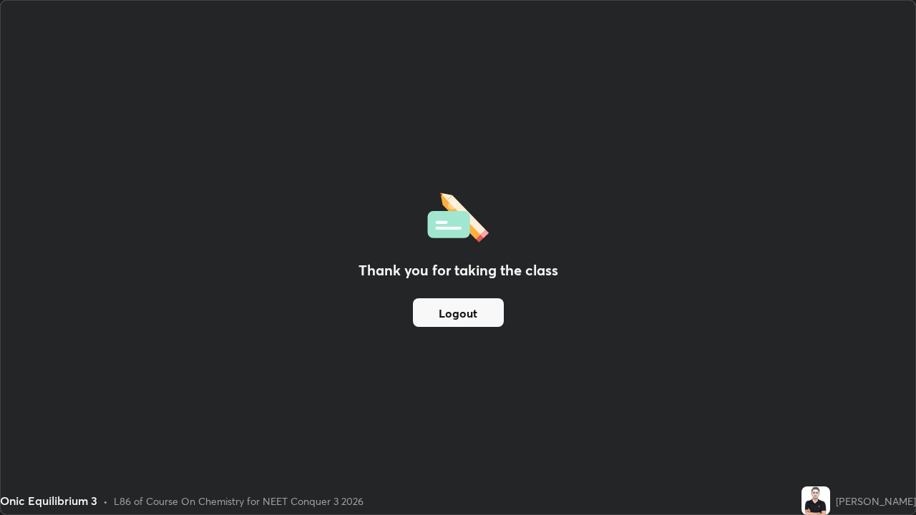
click at [429, 319] on button "Logout" at bounding box center [458, 312] width 91 height 29
click at [437, 321] on button "Logout" at bounding box center [458, 312] width 91 height 29
click at [446, 310] on button "Logout" at bounding box center [458, 312] width 91 height 29
click at [452, 306] on button "Logout" at bounding box center [458, 312] width 91 height 29
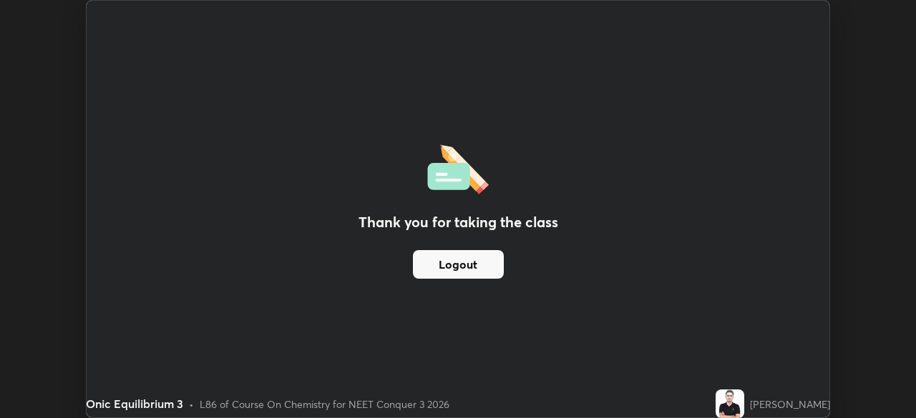
scroll to position [71109, 70612]
